Goal: Navigation & Orientation: Find specific page/section

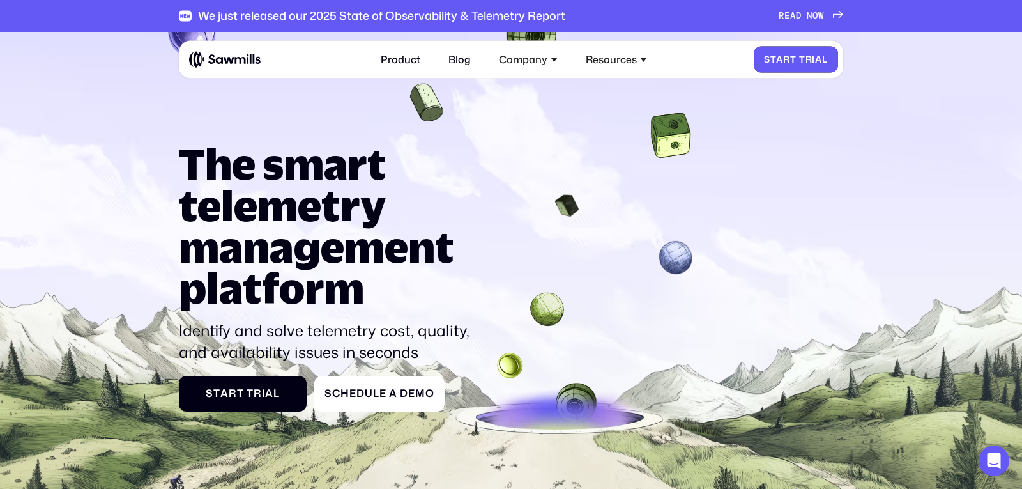
click at [799, 67] on link "S t a r t T r i a l S t a r t T r i a l" at bounding box center [796, 60] width 84 height 26
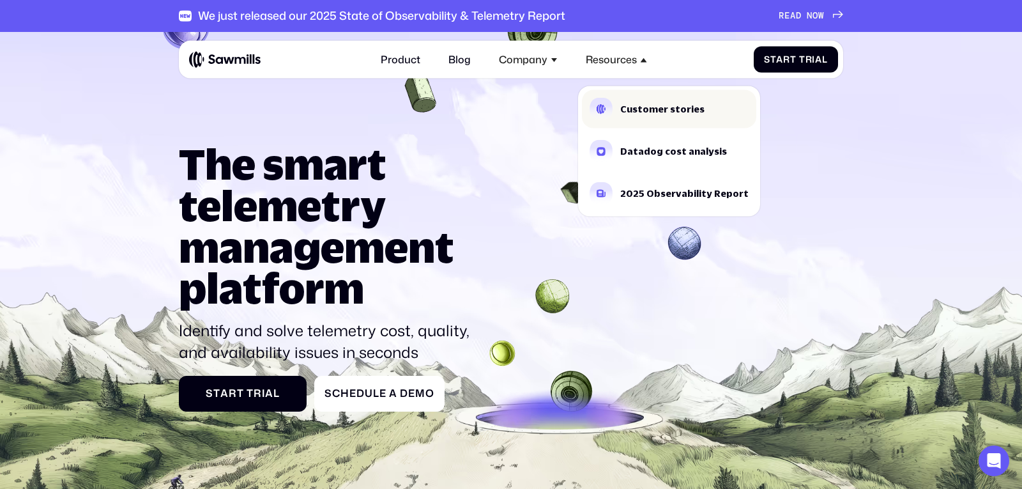
click at [648, 110] on div "Customer stories" at bounding box center [663, 109] width 84 height 9
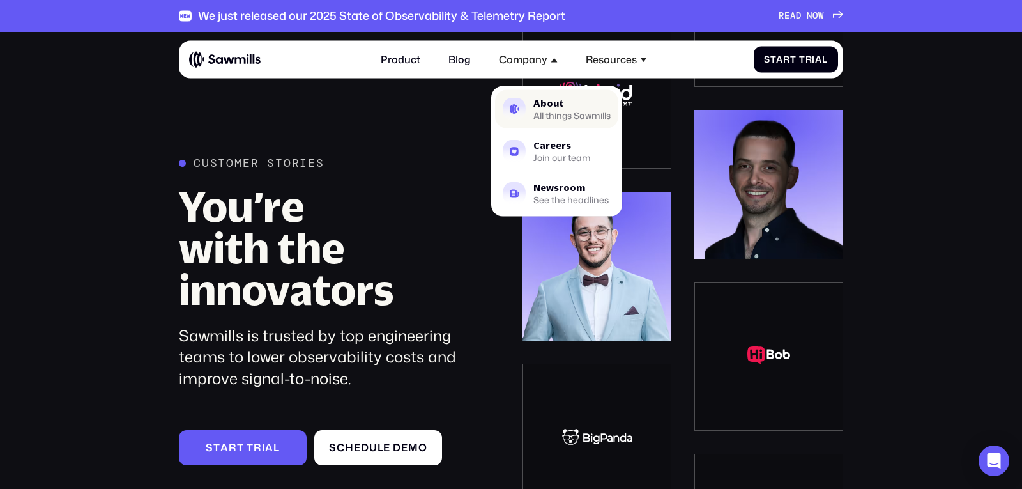
click at [566, 112] on div "All things Sawmills" at bounding box center [572, 116] width 77 height 8
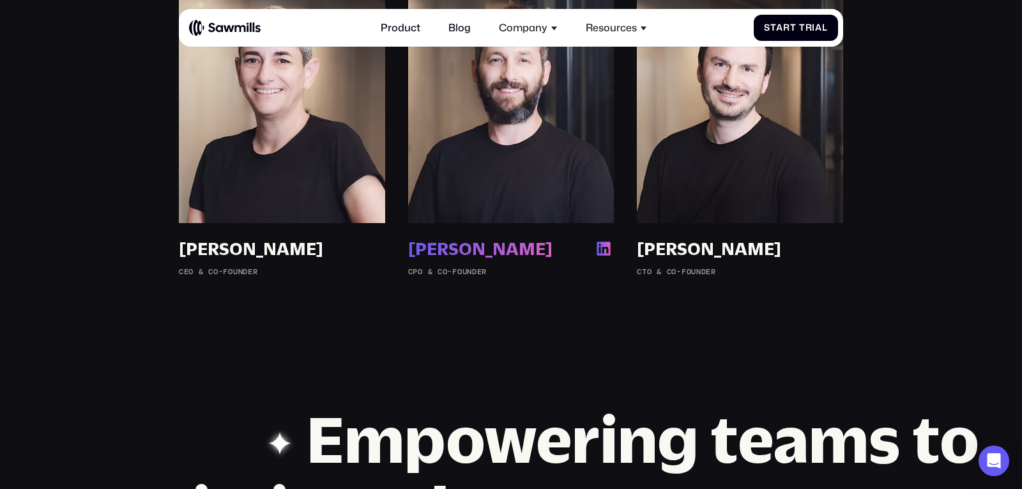
scroll to position [975, 0]
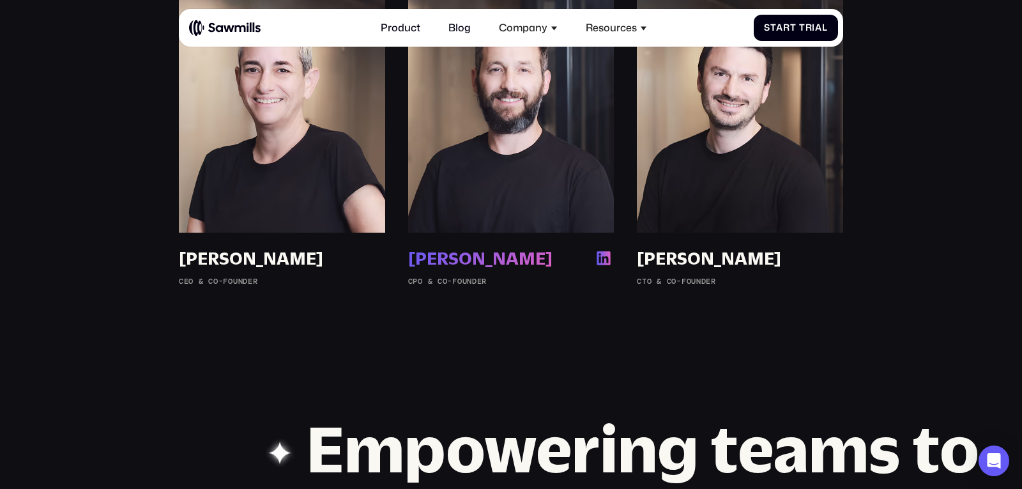
click at [465, 216] on img at bounding box center [511, 113] width 206 height 239
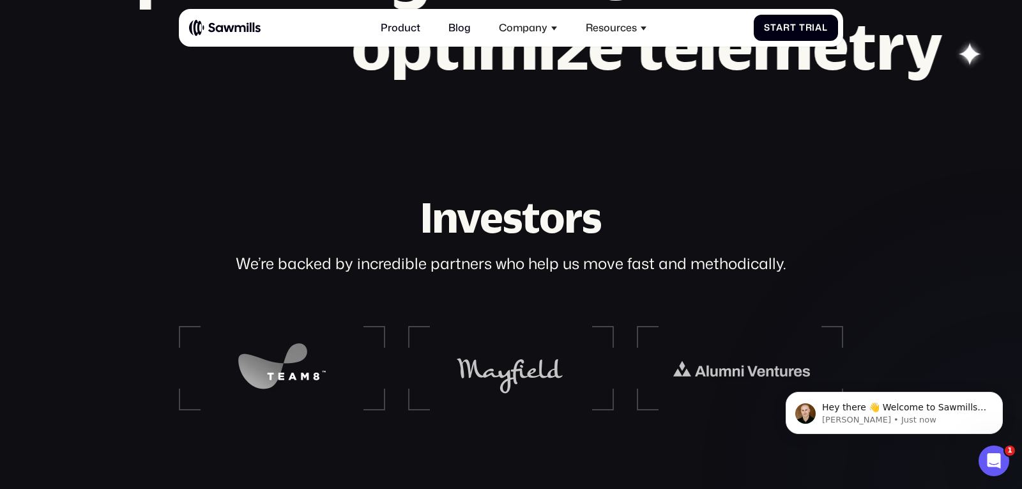
scroll to position [1447, 0]
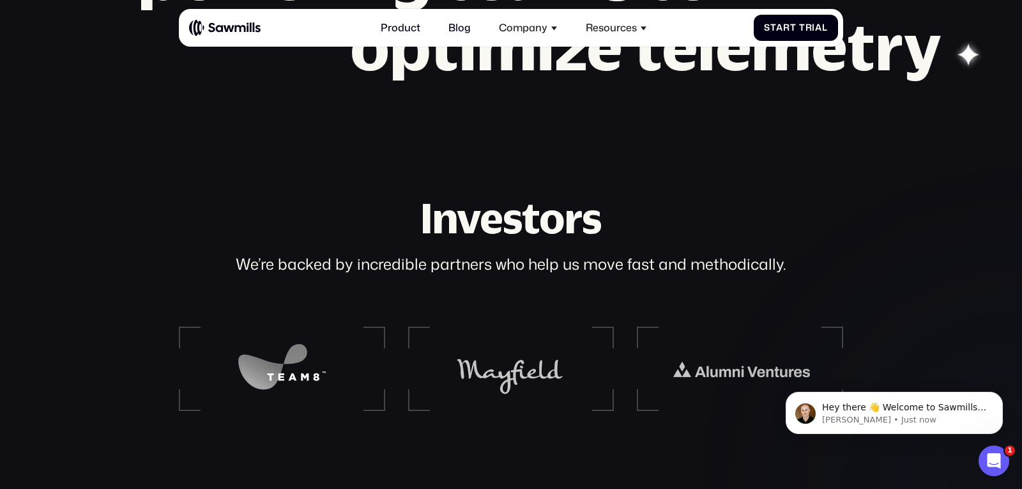
click at [481, 230] on h2 "Investors" at bounding box center [511, 218] width 182 height 42
click at [525, 205] on h2 "Investors" at bounding box center [511, 218] width 182 height 42
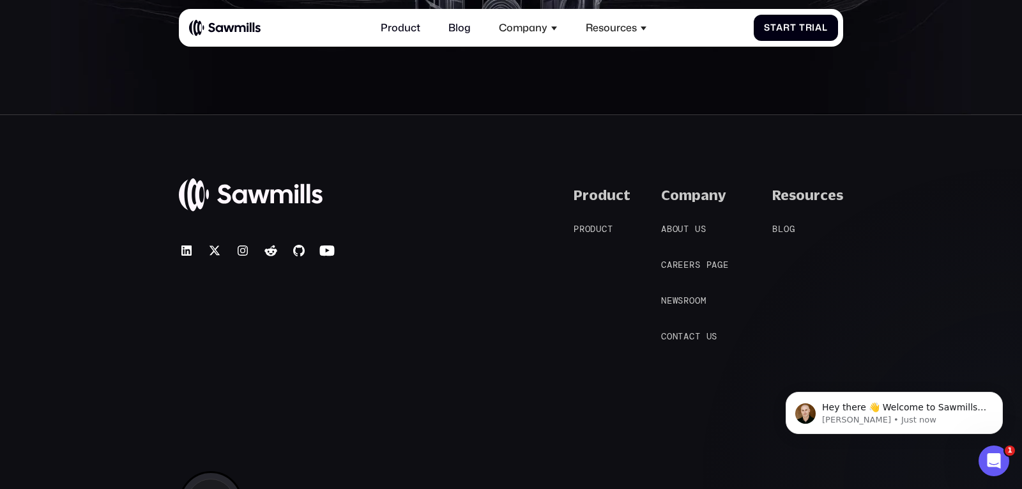
scroll to position [2498, 0]
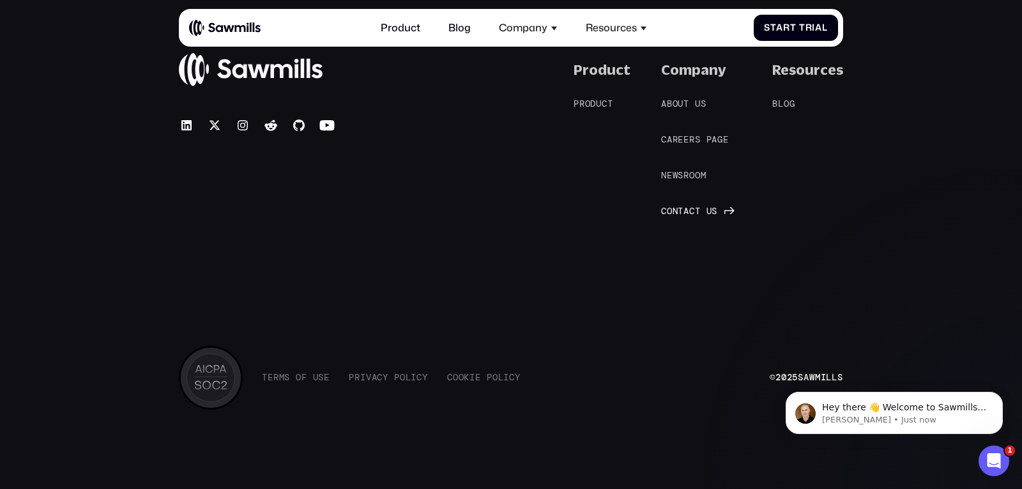
click at [679, 211] on span "t" at bounding box center [681, 211] width 6 height 11
